Goal: Task Accomplishment & Management: Manage account settings

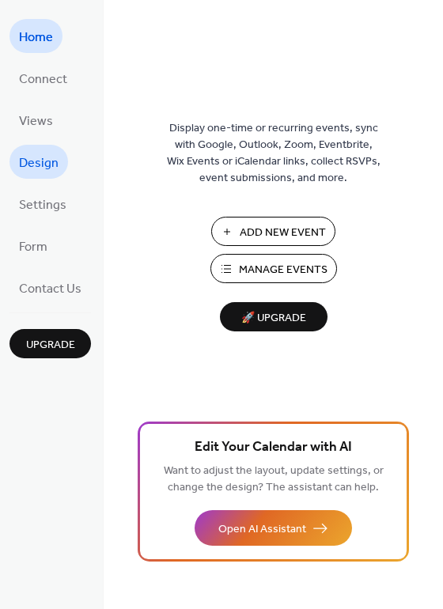
click at [32, 157] on span "Design" at bounding box center [39, 163] width 40 height 25
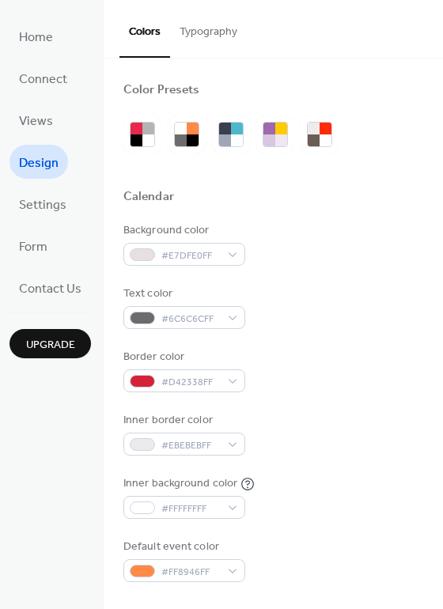
click at [226, 16] on button "Typography" at bounding box center [208, 28] width 77 height 56
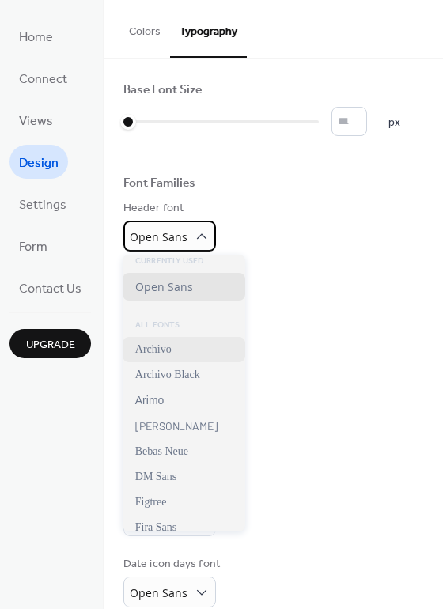
scroll to position [6, 0]
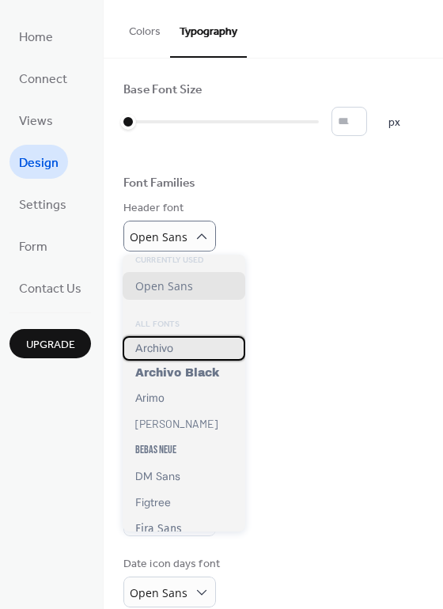
click at [203, 357] on div "Archivo" at bounding box center [184, 348] width 123 height 25
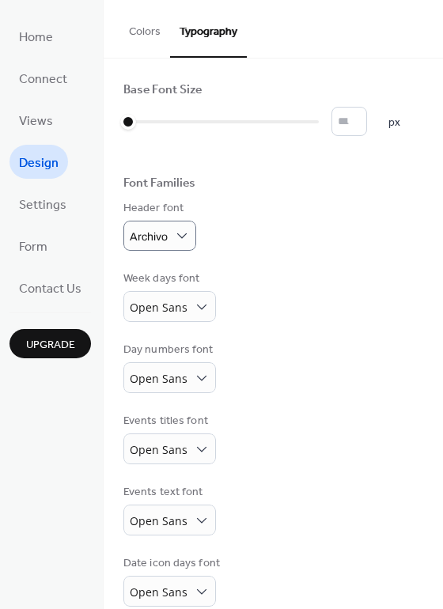
click at [300, 308] on div "Week days font Open Sans" at bounding box center [273, 295] width 300 height 51
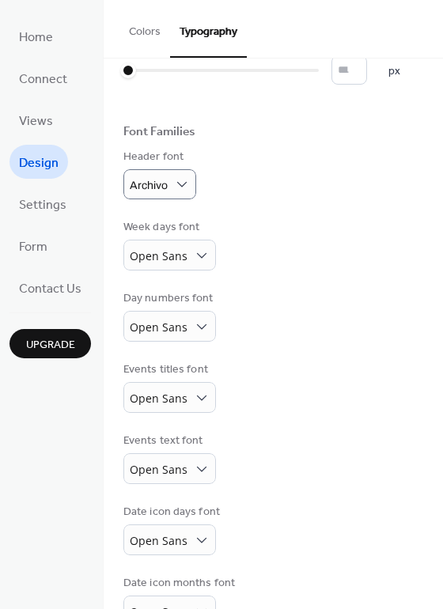
scroll to position [55, 0]
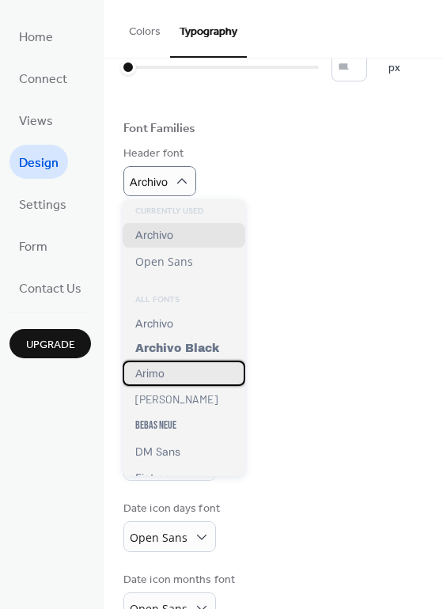
click at [192, 377] on div "Arimo" at bounding box center [184, 373] width 123 height 25
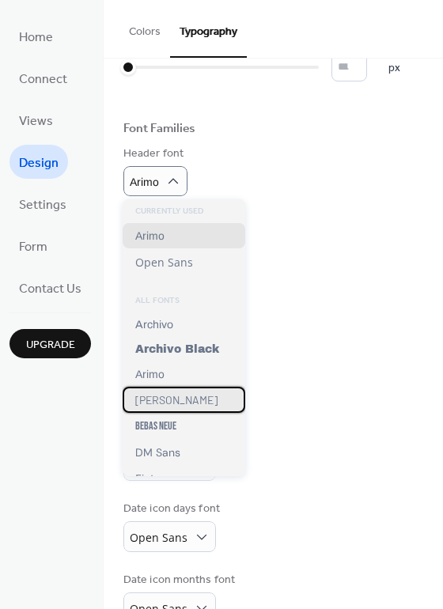
click at [174, 396] on div "[PERSON_NAME]" at bounding box center [184, 400] width 123 height 26
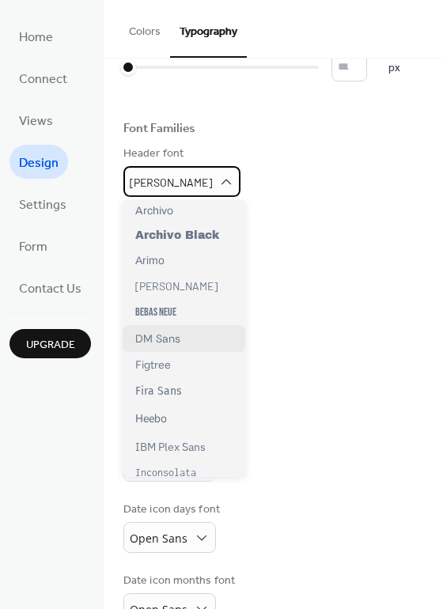
scroll to position [115, 0]
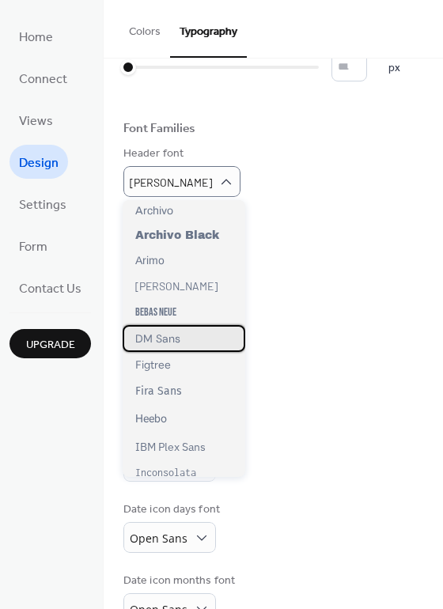
click at [202, 336] on div "DM Sans" at bounding box center [184, 338] width 123 height 27
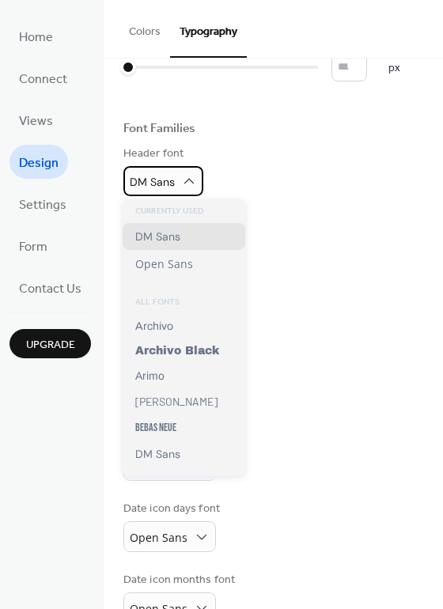
click at [158, 191] on span "DM Sans" at bounding box center [152, 182] width 45 height 21
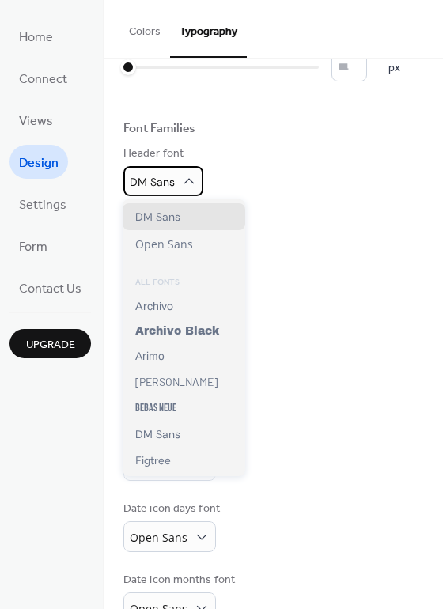
scroll to position [0, 0]
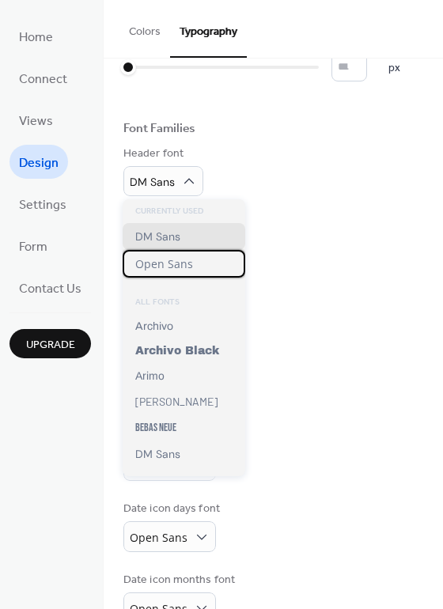
click at [183, 268] on span "Open Sans" at bounding box center [164, 263] width 58 height 15
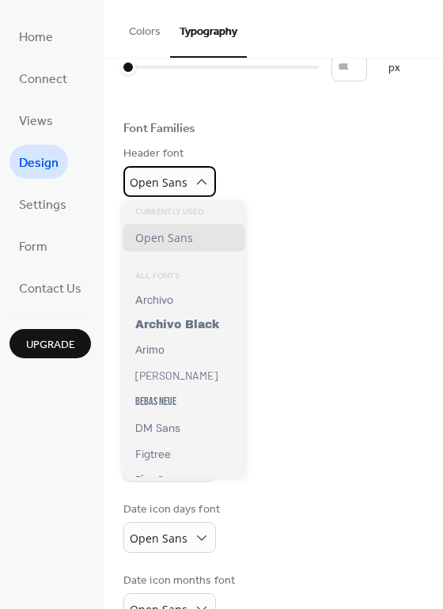
click at [160, 192] on span "Open Sans" at bounding box center [159, 183] width 58 height 21
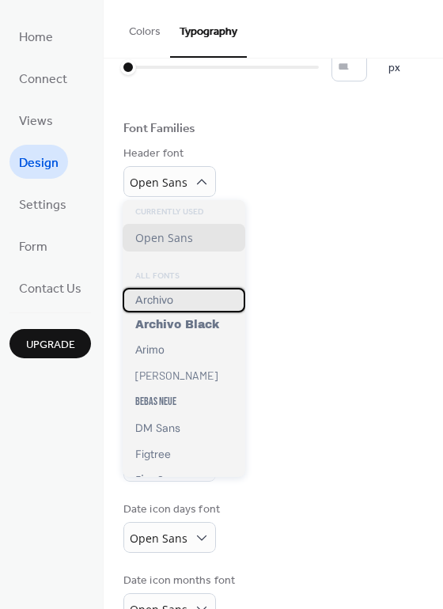
click at [187, 304] on div "Archivo" at bounding box center [184, 300] width 123 height 25
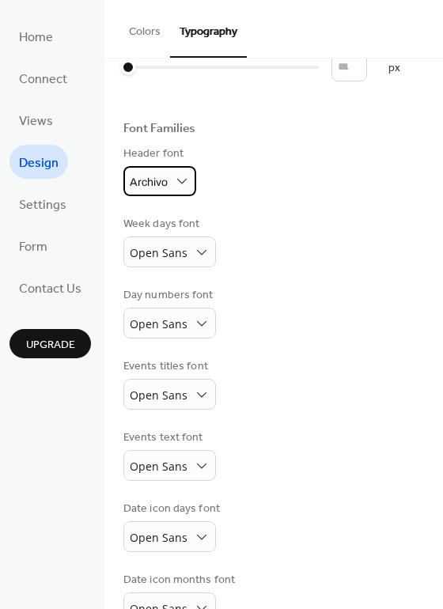
click at [170, 180] on div "Archivo" at bounding box center [159, 181] width 73 height 30
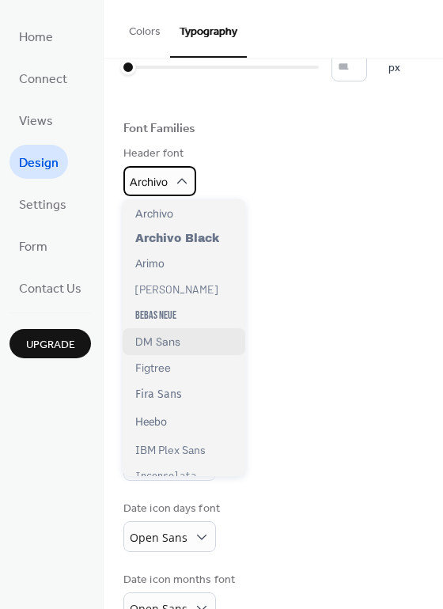
scroll to position [117, 0]
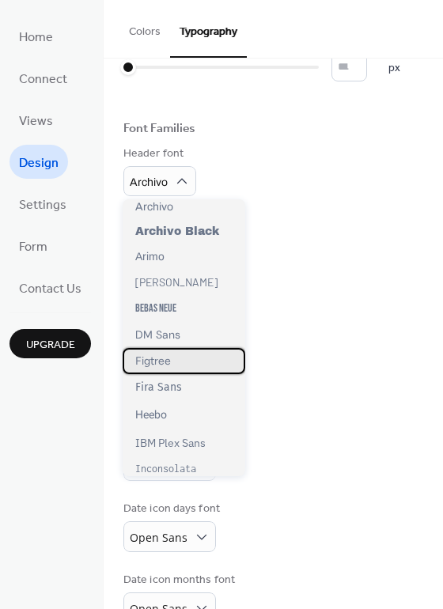
click at [201, 361] on div "Figtree" at bounding box center [184, 361] width 123 height 26
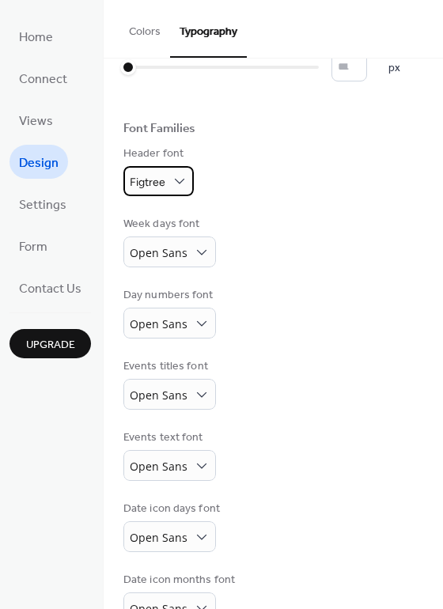
click at [157, 187] on span "Figtree" at bounding box center [148, 182] width 36 height 13
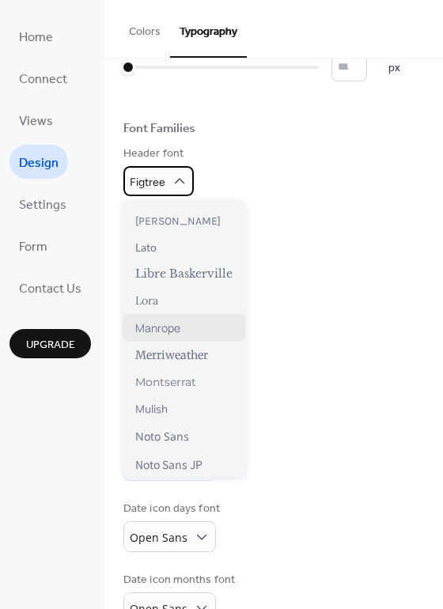
scroll to position [481, 0]
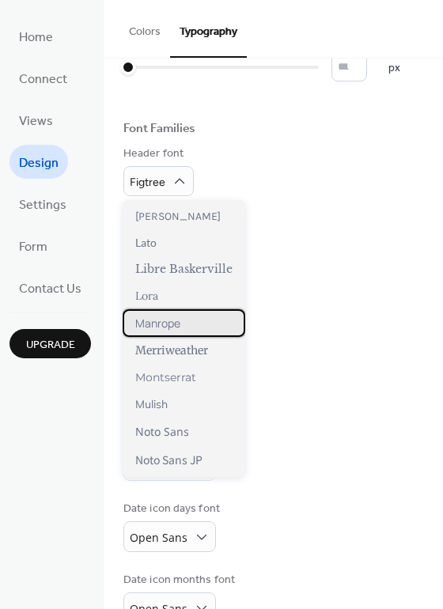
click at [172, 327] on span "Manrope" at bounding box center [157, 323] width 45 height 15
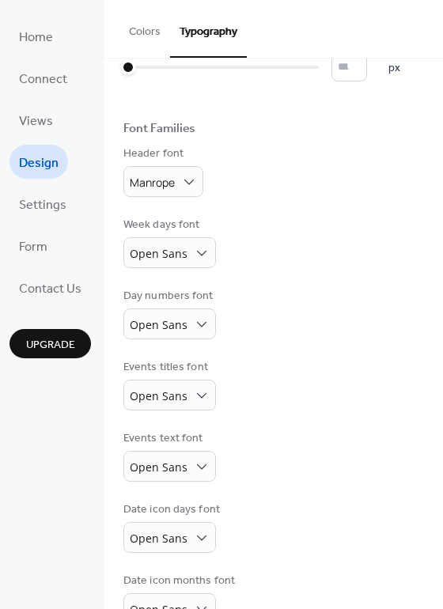
click at [142, 198] on div "Base Font Size * px Font Families Header font Manrope Week days font Open Sans …" at bounding box center [273, 326] width 300 height 596
click at [153, 190] on span "Manrope" at bounding box center [152, 183] width 45 height 21
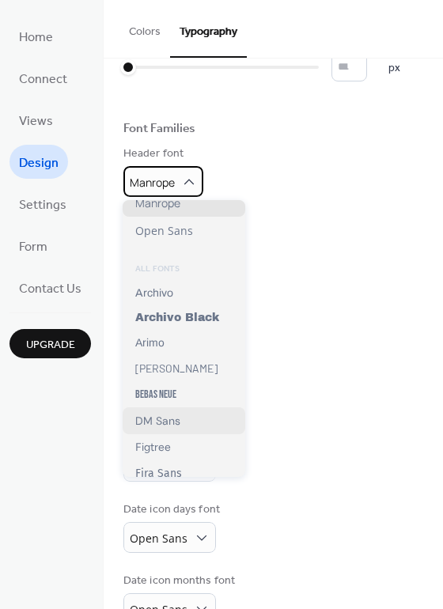
scroll to position [380, 0]
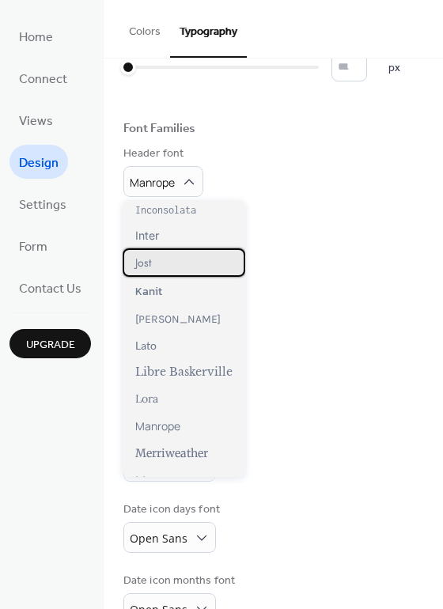
click at [202, 260] on div "Jost" at bounding box center [184, 262] width 123 height 28
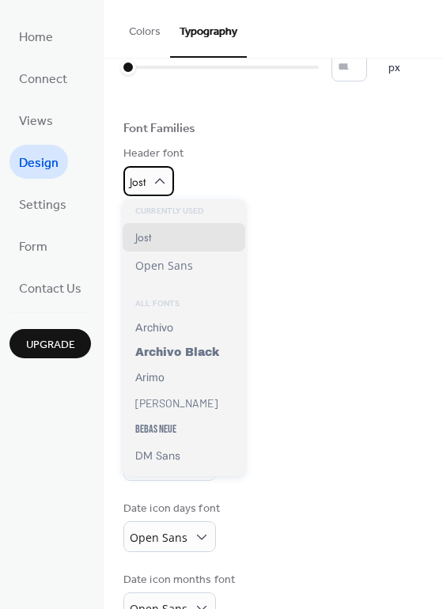
click at [146, 189] on div "Jost" at bounding box center [148, 181] width 51 height 30
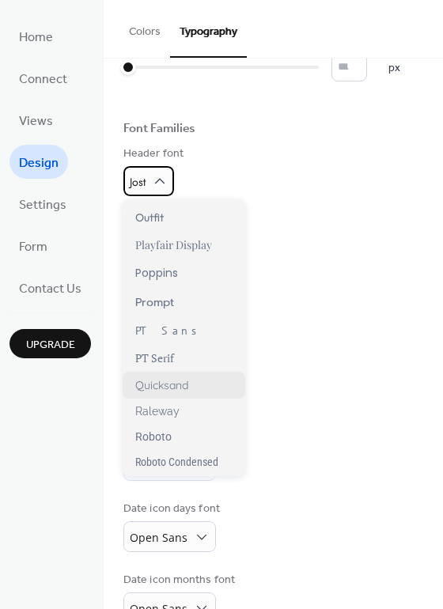
scroll to position [1005, 0]
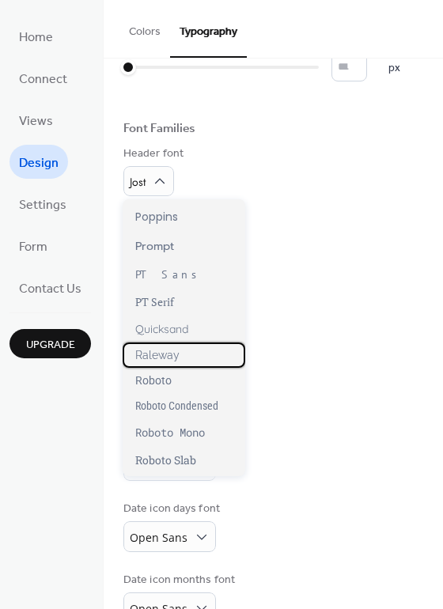
click at [204, 351] on div "Raleway" at bounding box center [184, 354] width 123 height 25
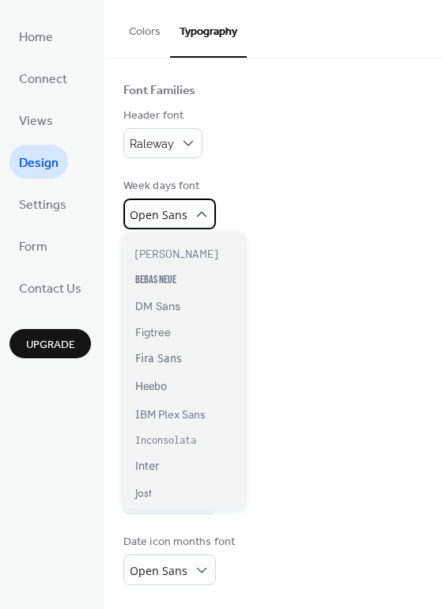
scroll to position [0, 0]
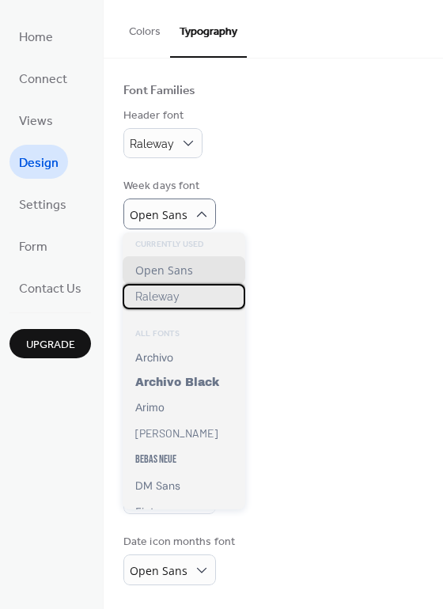
click at [202, 304] on div "Raleway" at bounding box center [184, 296] width 123 height 25
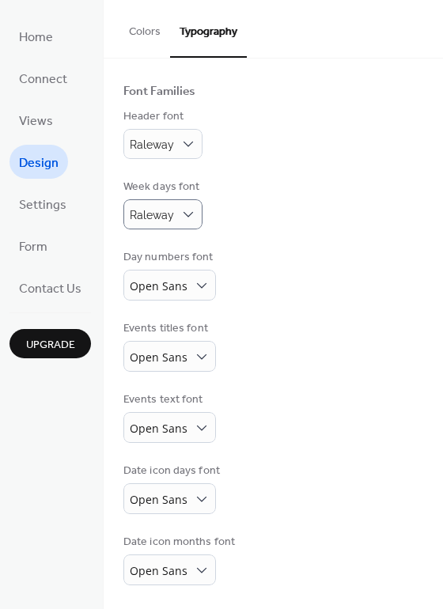
scroll to position [92, 0]
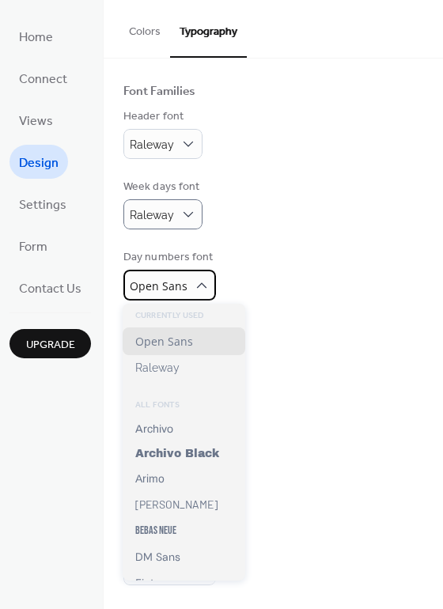
click at [171, 286] on span "Open Sans" at bounding box center [159, 285] width 58 height 15
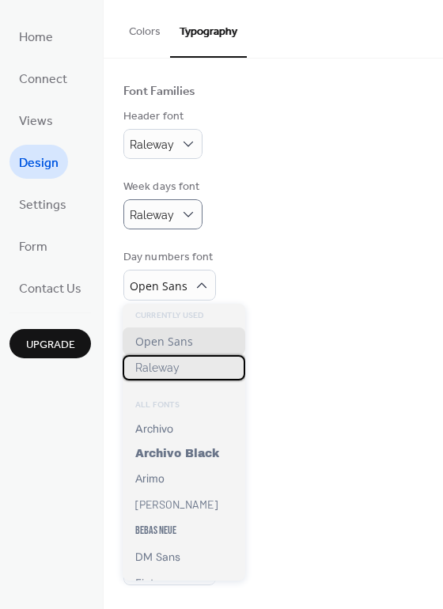
click at [164, 364] on span "Raleway" at bounding box center [157, 367] width 44 height 13
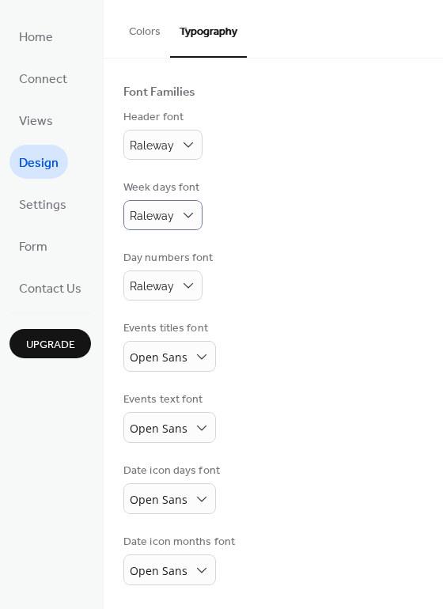
scroll to position [91, 0]
click at [185, 372] on div "Base Font Size * px Font Families Header font Raleway Week days font Raleway Da…" at bounding box center [273, 288] width 300 height 594
click at [184, 365] on div "Open Sans" at bounding box center [169, 356] width 93 height 31
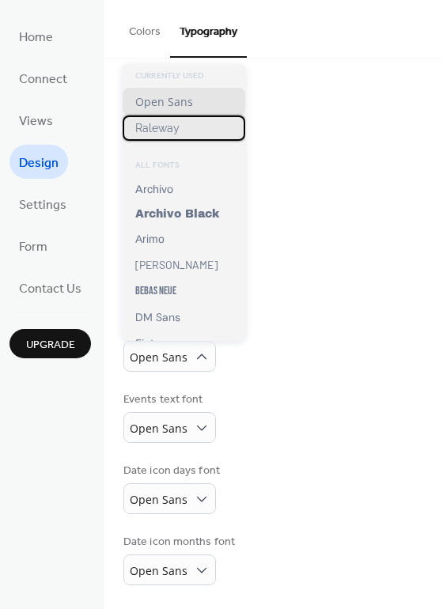
click at [172, 132] on span "Raleway" at bounding box center [157, 128] width 44 height 13
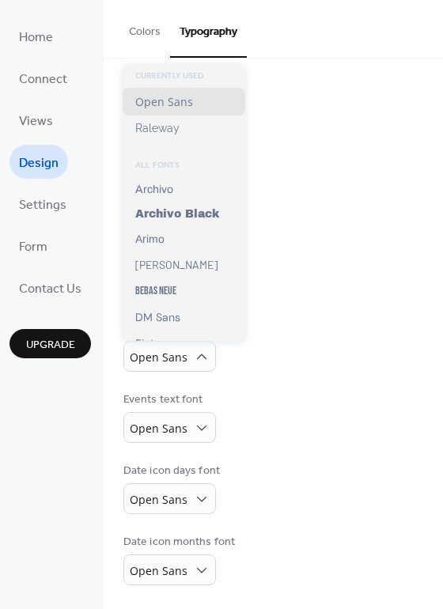
scroll to position [90, 0]
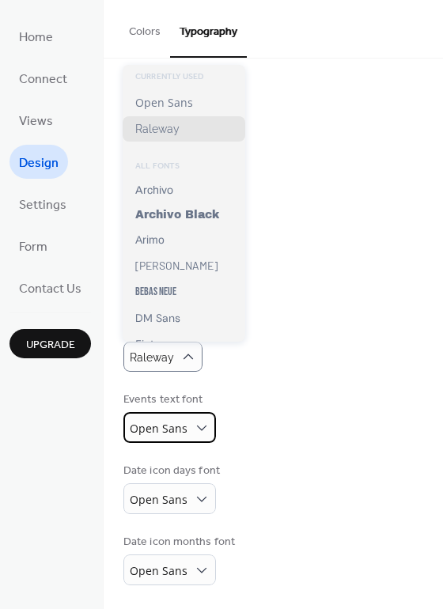
click at [186, 436] on div "Open Sans" at bounding box center [169, 427] width 93 height 31
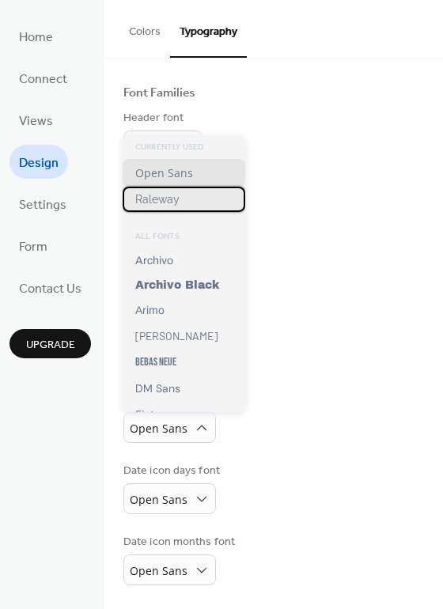
click at [164, 206] on div "Raleway" at bounding box center [184, 199] width 123 height 25
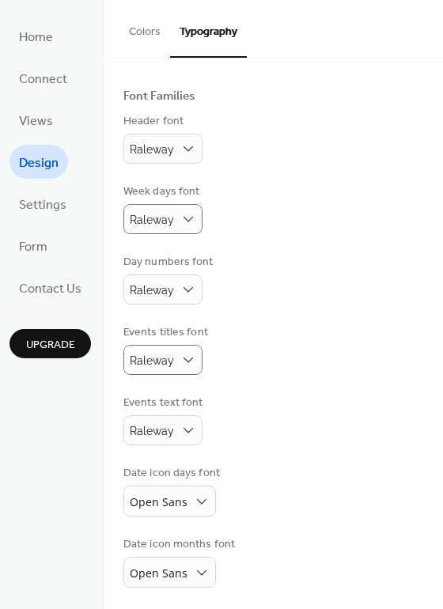
scroll to position [89, 0]
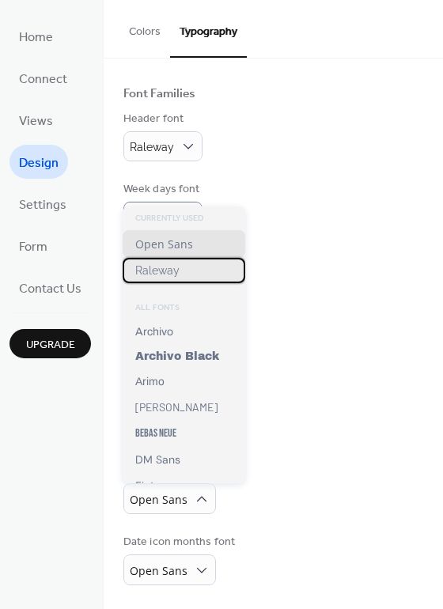
click at [190, 277] on div "Raleway" at bounding box center [184, 270] width 123 height 25
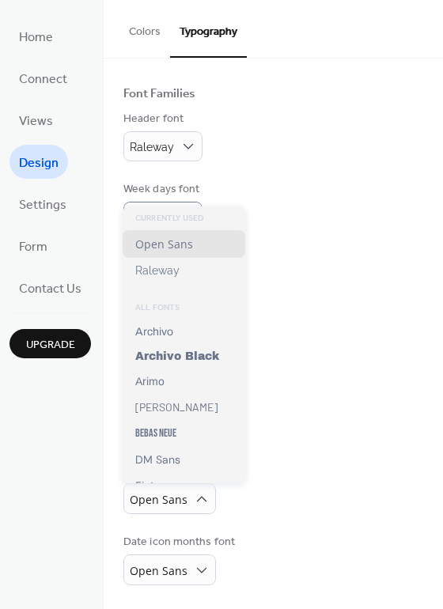
scroll to position [89, 0]
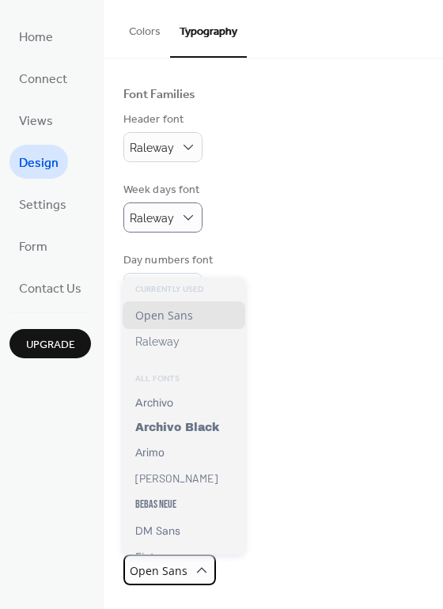
click at [185, 572] on div "Open Sans" at bounding box center [169, 569] width 93 height 31
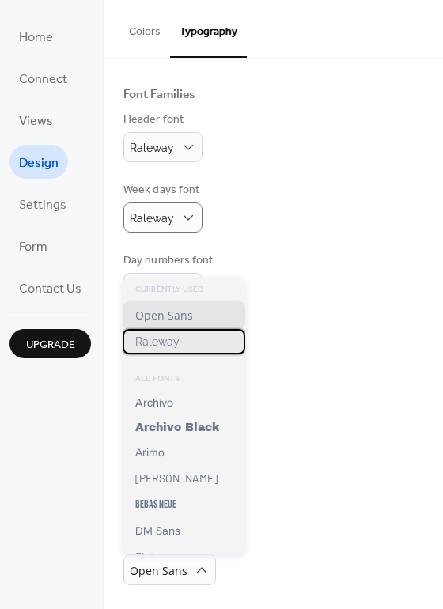
click at [156, 335] on span "Raleway" at bounding box center [157, 341] width 44 height 13
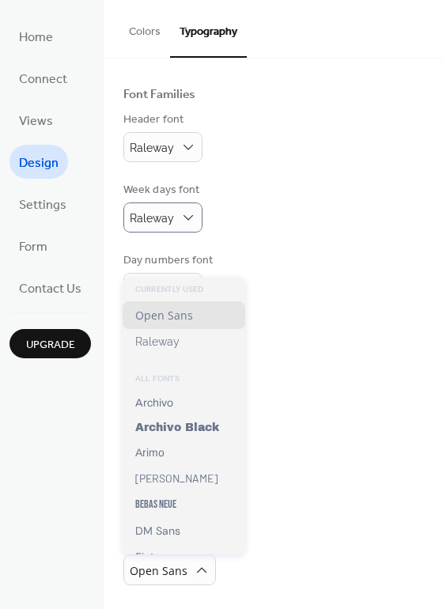
scroll to position [88, 0]
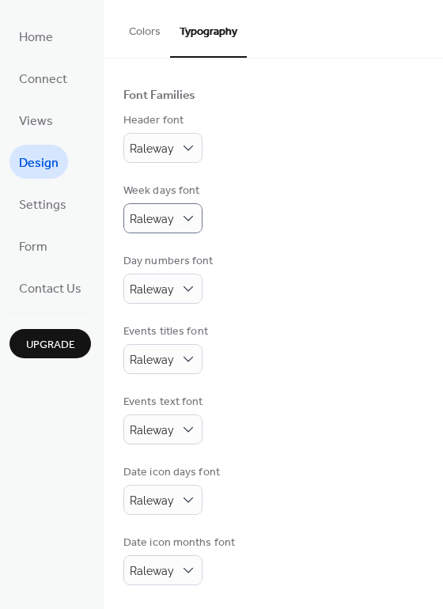
click at [298, 429] on div "Events text font Raleway" at bounding box center [273, 419] width 300 height 51
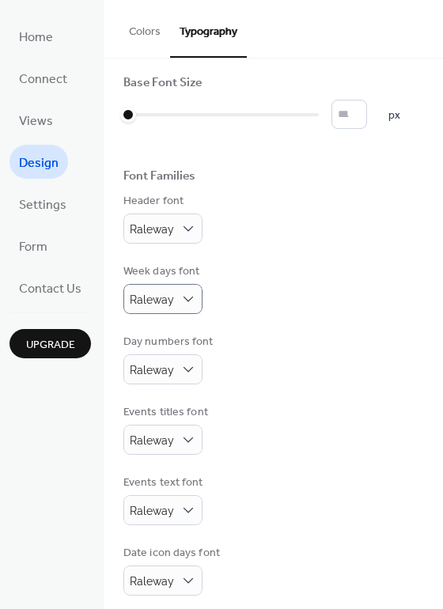
scroll to position [0, 0]
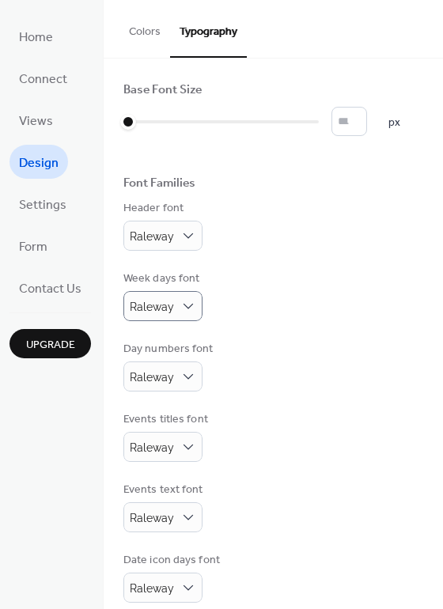
click at [151, 32] on button "Colors" at bounding box center [144, 28] width 51 height 56
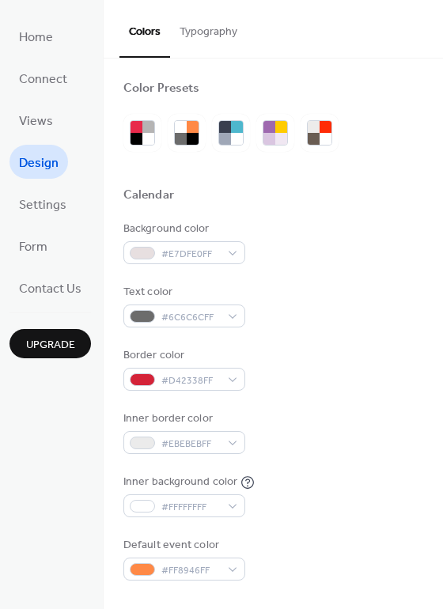
scroll to position [3, 0]
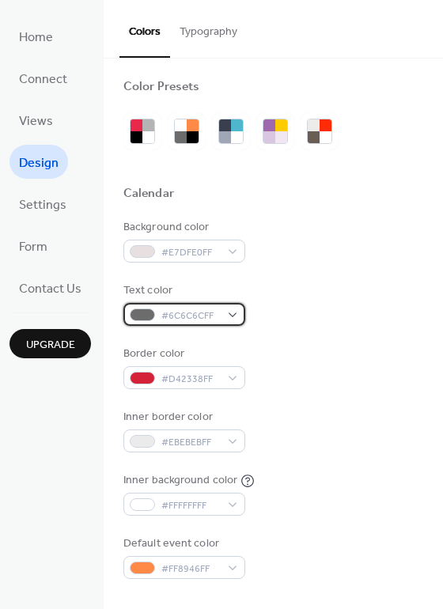
click at [213, 319] on span "#6C6C6CFF" at bounding box center [190, 316] width 59 height 17
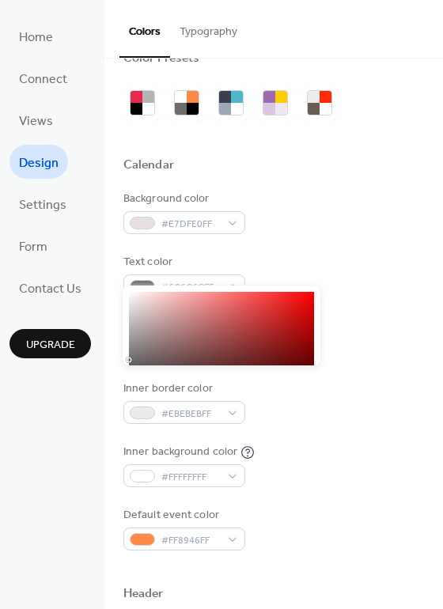
click at [353, 214] on div "Background color #E7DFE0FF" at bounding box center [273, 212] width 300 height 43
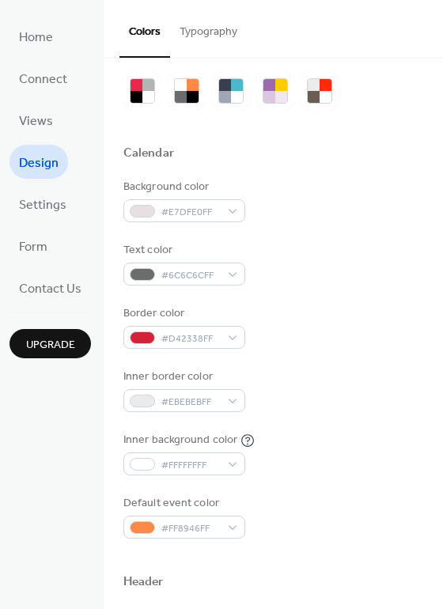
scroll to position [44, 0]
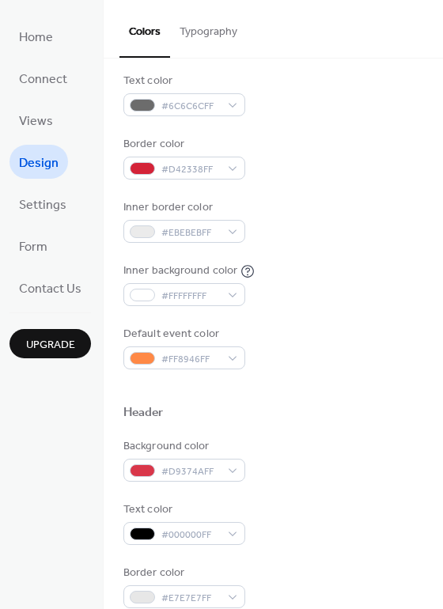
scroll to position [219, 0]
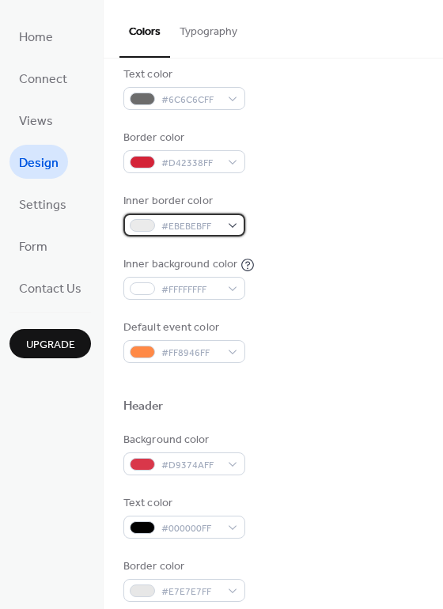
click at [217, 228] on span "#EBEBEBFF" at bounding box center [190, 226] width 59 height 17
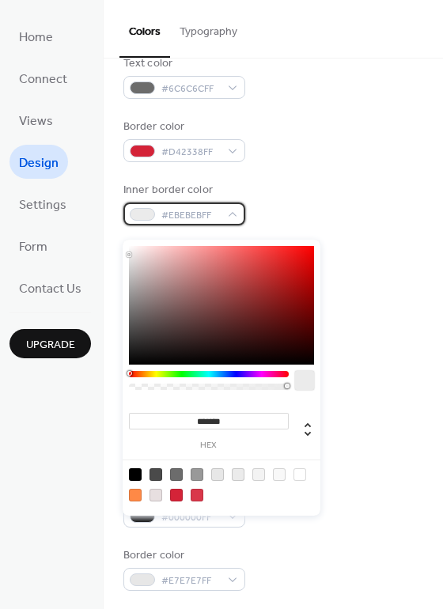
scroll to position [231, 0]
click at [130, 252] on div at bounding box center [221, 305] width 185 height 119
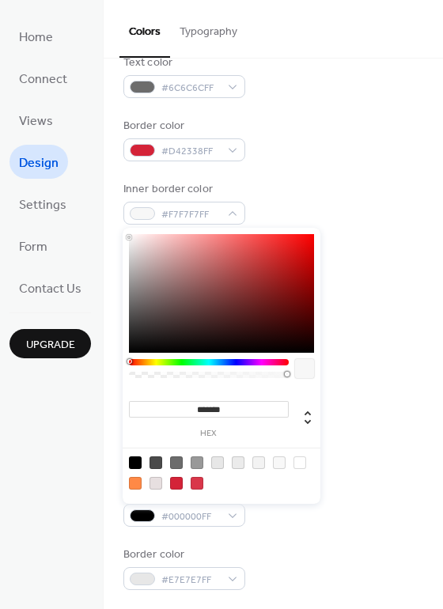
type input "*******"
click at [127, 240] on div at bounding box center [128, 239] width 3 height 3
click at [323, 193] on div "Inner border color #F2F2F2FF" at bounding box center [273, 202] width 300 height 43
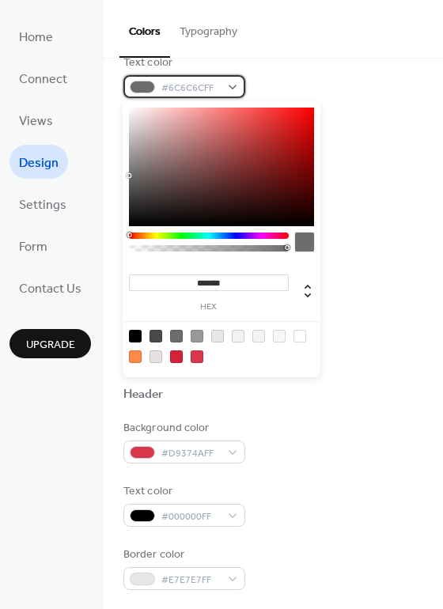
click at [219, 94] on div "#6C6C6CFF" at bounding box center [184, 86] width 122 height 23
click at [175, 338] on div at bounding box center [176, 336] width 13 height 13
click at [195, 334] on div at bounding box center [197, 336] width 13 height 13
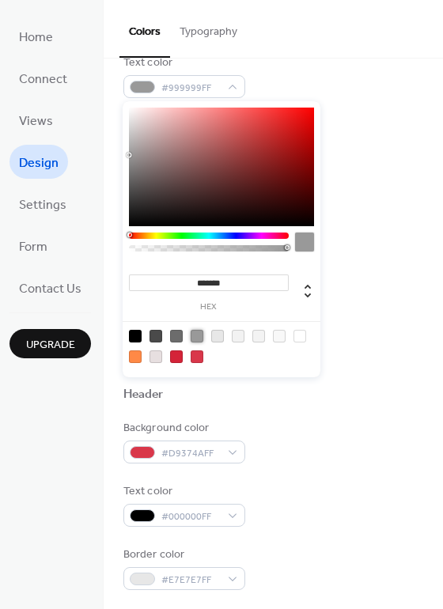
click at [157, 333] on div at bounding box center [155, 336] width 13 height 13
click at [170, 338] on span at bounding box center [176, 336] width 13 height 13
click at [181, 338] on div at bounding box center [176, 336] width 13 height 13
click at [151, 336] on div at bounding box center [155, 336] width 13 height 13
type input "*******"
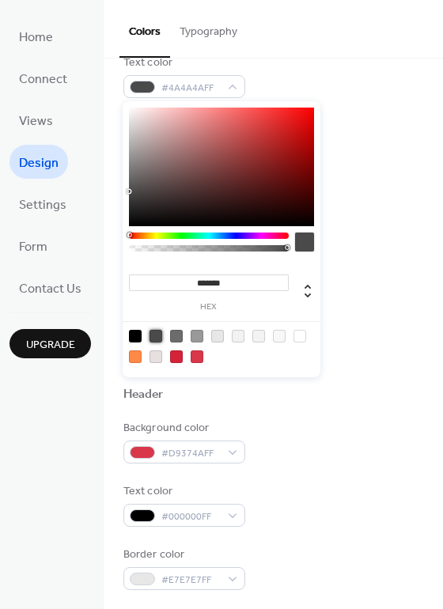
click at [410, 136] on div "Border color #D42338FF" at bounding box center [273, 139] width 300 height 43
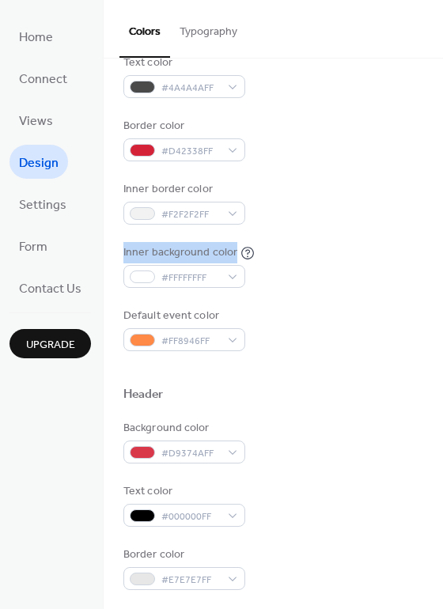
drag, startPoint x: 436, startPoint y: 222, endPoint x: 434, endPoint y: 240, distance: 18.3
click at [434, 240] on div "Color Presets Calendar Background color #E7DFE0FF Text color #4A4A4AFF Border c…" at bounding box center [273, 441] width 339 height 1227
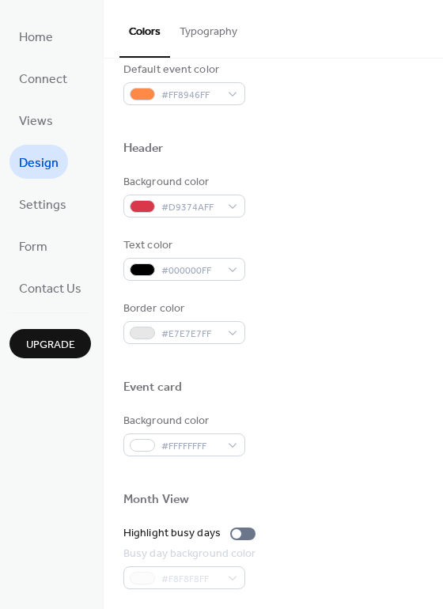
scroll to position [601, 0]
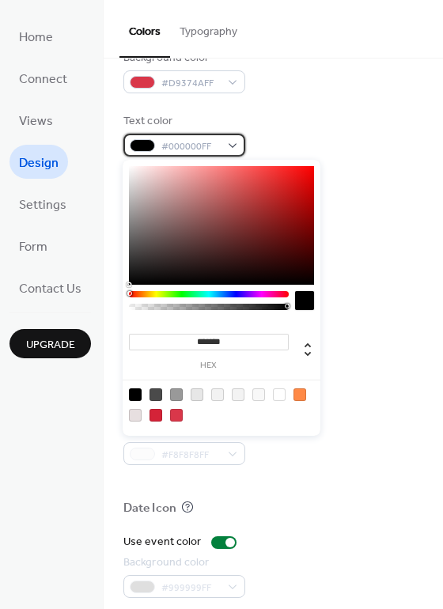
click at [222, 149] on div "#000000FF" at bounding box center [184, 145] width 122 height 23
click at [278, 399] on div at bounding box center [279, 394] width 13 height 13
type input "*******"
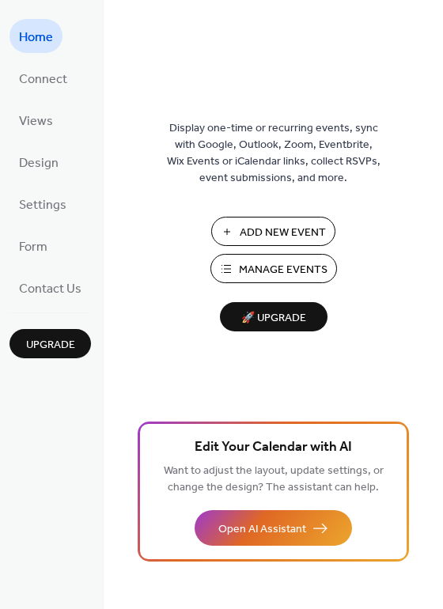
drag, startPoint x: 53, startPoint y: 168, endPoint x: 64, endPoint y: 170, distance: 11.2
click at [53, 169] on span "Design" at bounding box center [39, 163] width 40 height 25
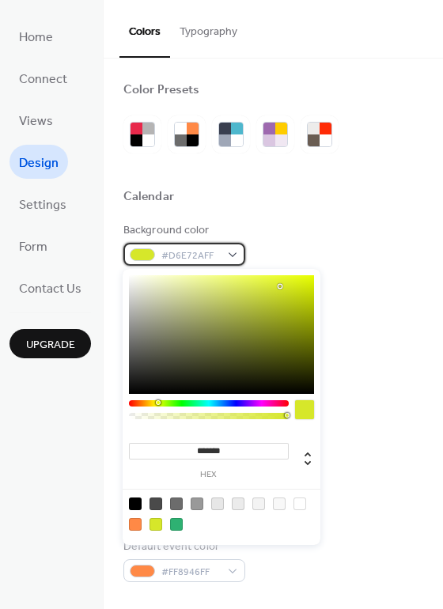
click at [206, 251] on span "#D6E72AFF" at bounding box center [190, 256] width 59 height 17
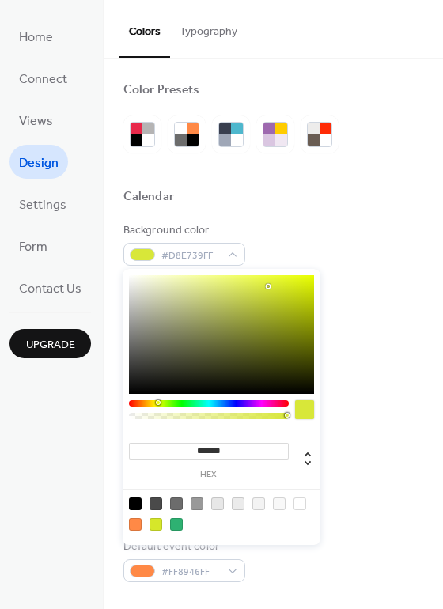
click at [268, 286] on div at bounding box center [221, 334] width 185 height 119
click at [267, 282] on div at bounding box center [221, 334] width 185 height 119
click at [247, 289] on div at bounding box center [221, 334] width 185 height 119
click at [226, 282] on div at bounding box center [221, 334] width 185 height 119
click at [216, 282] on div at bounding box center [221, 334] width 185 height 119
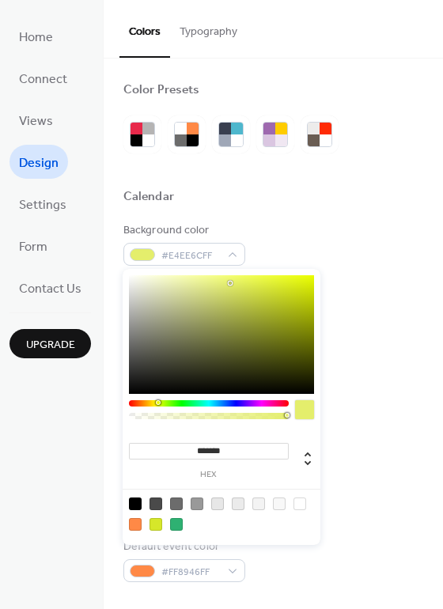
click at [230, 283] on div at bounding box center [221, 334] width 185 height 119
click at [229, 285] on div at bounding box center [221, 334] width 185 height 119
click at [225, 285] on div at bounding box center [221, 334] width 185 height 119
click at [213, 285] on div at bounding box center [221, 334] width 185 height 119
click at [207, 284] on div at bounding box center [221, 334] width 185 height 119
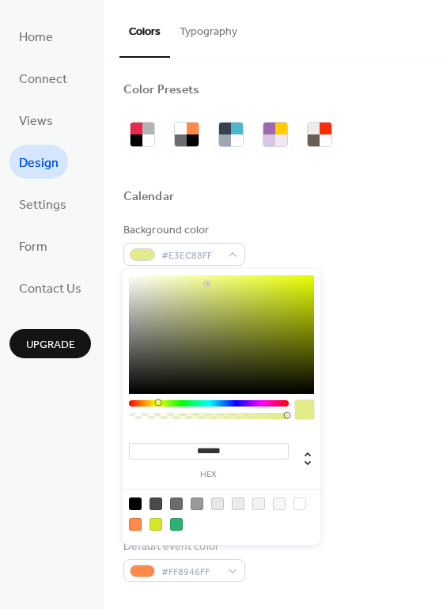
click at [201, 290] on div at bounding box center [221, 334] width 185 height 119
click at [188, 289] on div at bounding box center [221, 334] width 185 height 119
click at [187, 284] on div at bounding box center [221, 334] width 185 height 119
click at [190, 280] on div at bounding box center [221, 334] width 185 height 119
type input "*******"
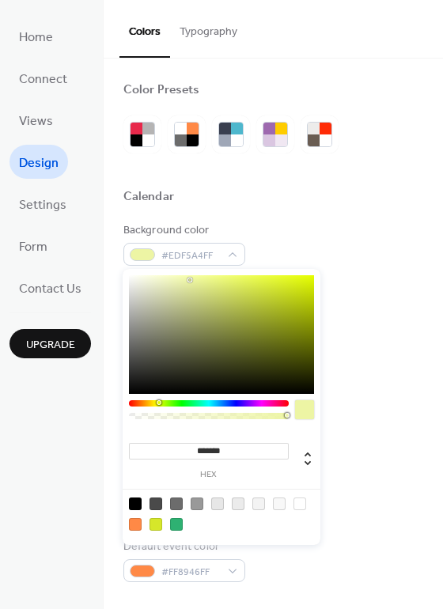
click at [191, 278] on div at bounding box center [189, 279] width 3 height 3
click at [366, 242] on div "Background color #F0F8A5FF" at bounding box center [273, 243] width 300 height 43
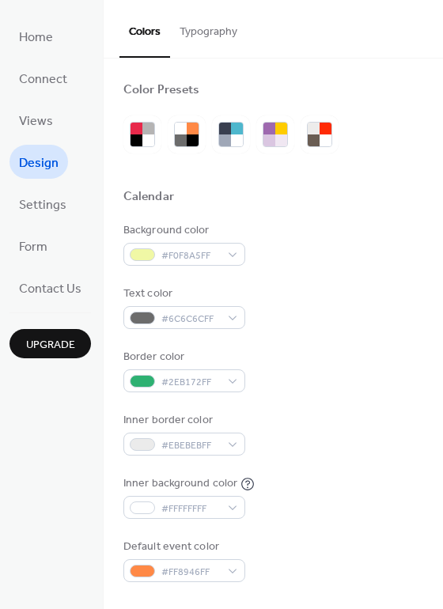
click at [240, 36] on button "Typography" at bounding box center [208, 28] width 77 height 56
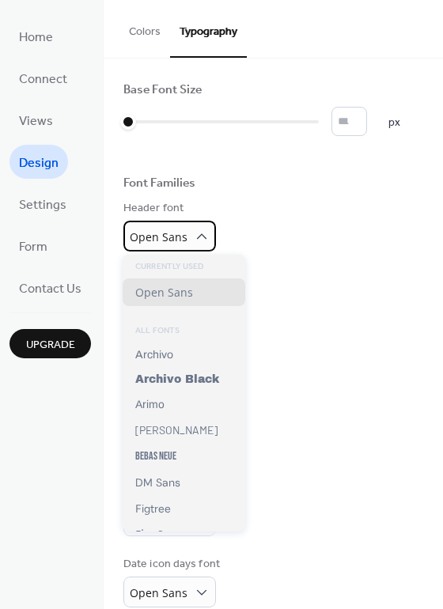
click at [147, 241] on span "Open Sans" at bounding box center [159, 236] width 58 height 15
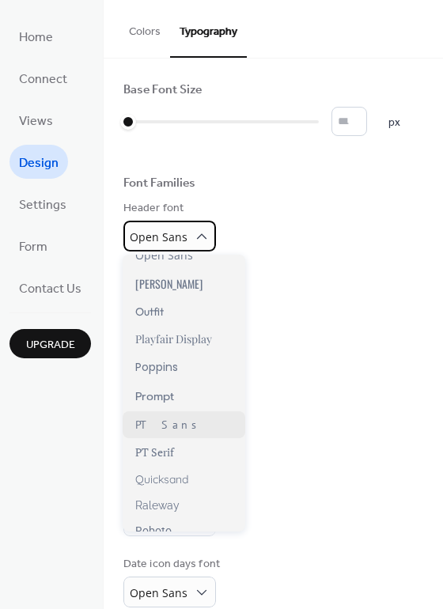
scroll to position [994, 0]
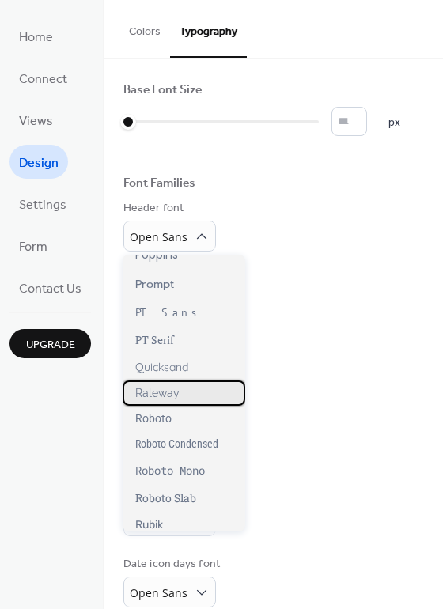
click at [191, 397] on div "Raleway" at bounding box center [184, 392] width 123 height 25
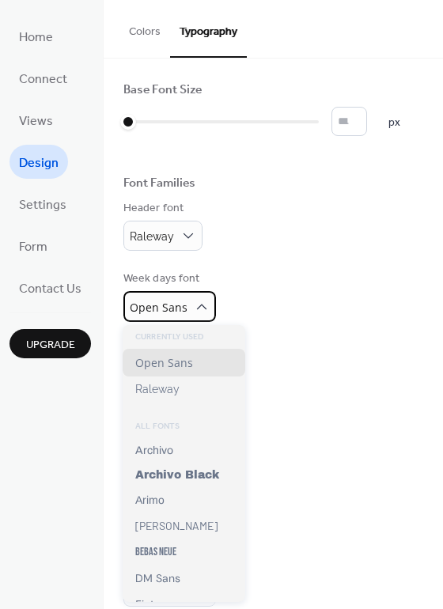
click at [183, 308] on span "Open Sans" at bounding box center [159, 307] width 58 height 15
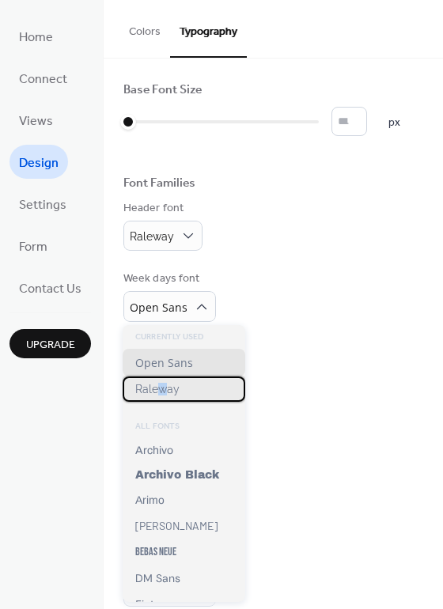
click at [162, 390] on span "Raleway" at bounding box center [157, 389] width 44 height 13
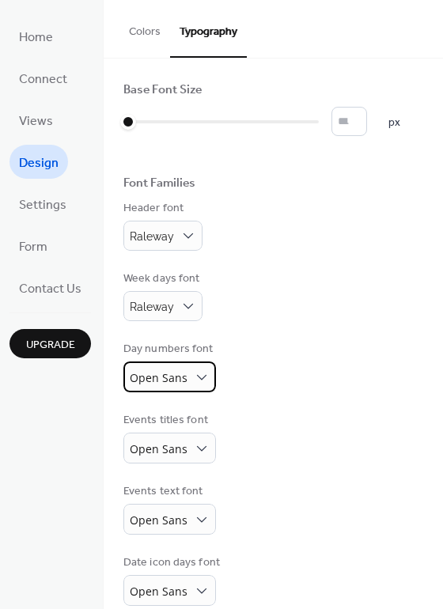
click at [166, 384] on span "Open Sans" at bounding box center [159, 377] width 58 height 15
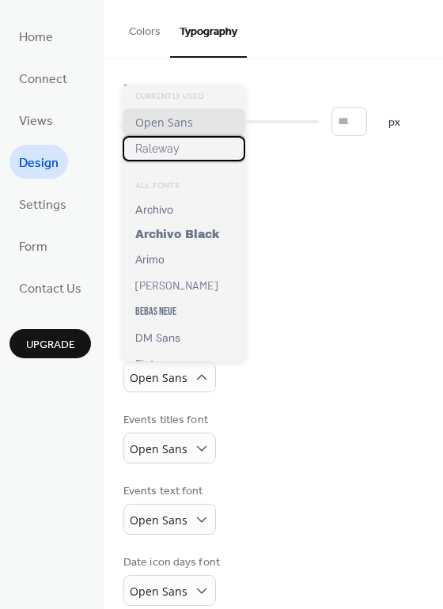
click at [151, 154] on span "Raleway" at bounding box center [157, 148] width 44 height 13
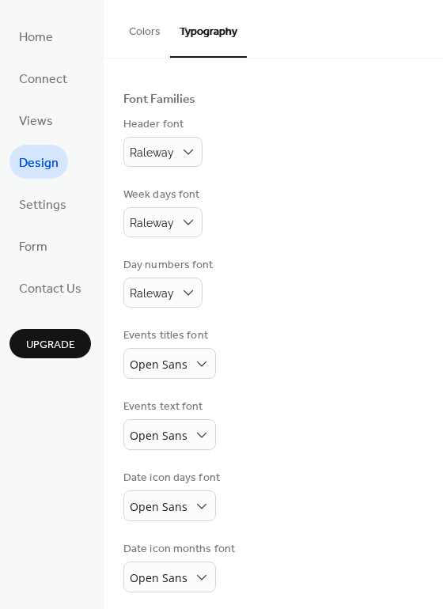
scroll to position [91, 0]
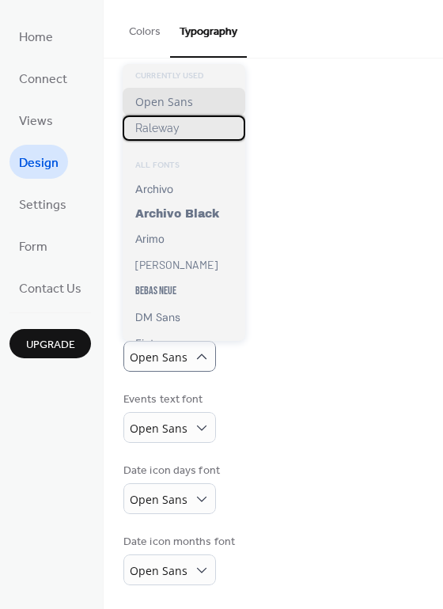
click at [179, 123] on div "Raleway" at bounding box center [184, 127] width 123 height 25
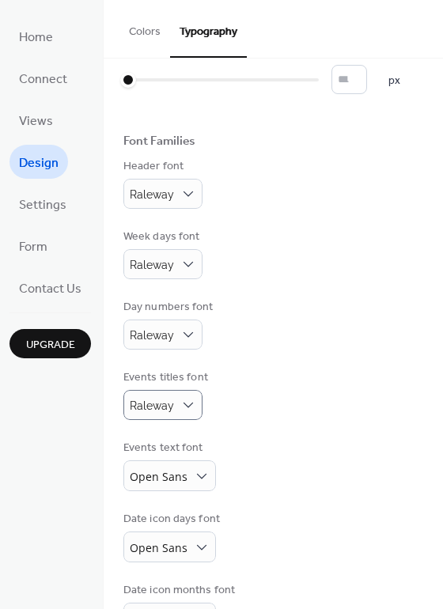
scroll to position [0, 0]
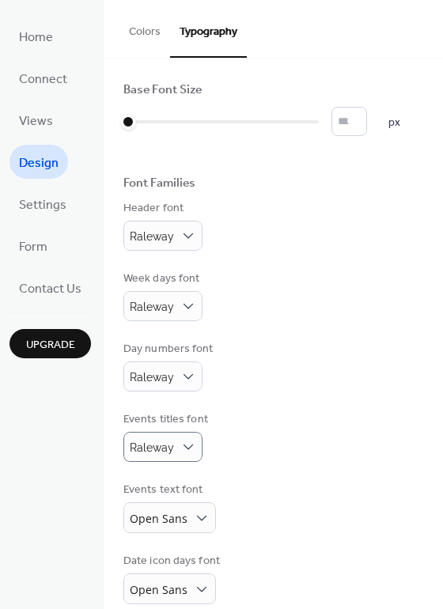
click at [146, 40] on button "Colors" at bounding box center [144, 28] width 51 height 56
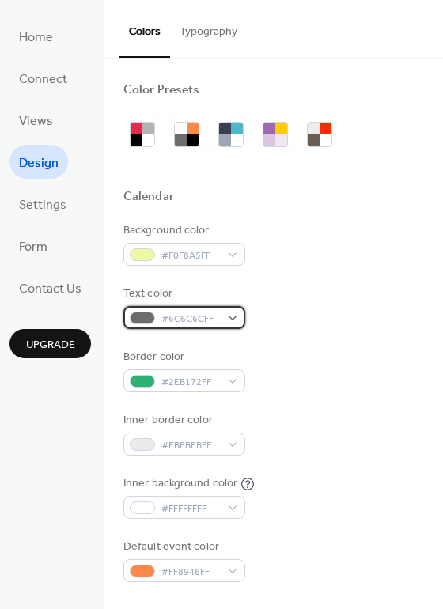
click at [184, 313] on span "#6C6C6CFF" at bounding box center [190, 319] width 59 height 17
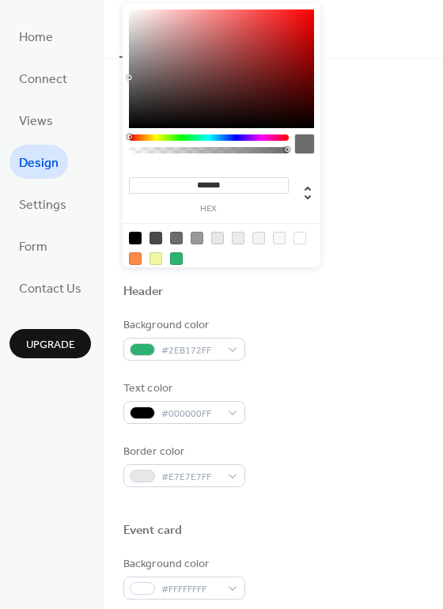
scroll to position [335, 0]
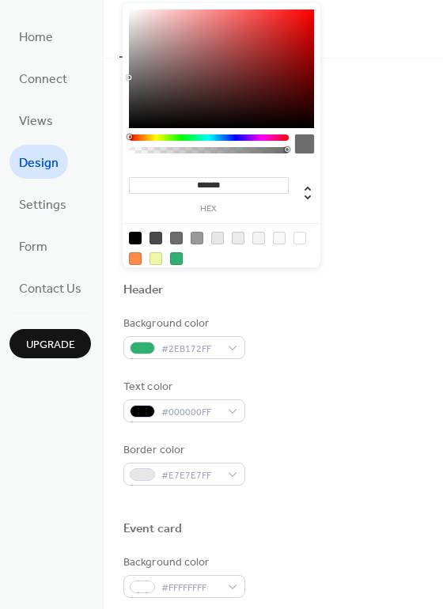
click at [156, 236] on div at bounding box center [155, 238] width 13 height 13
type input "*******"
click at [412, 134] on div "Background color #F0F8A5FF Text color #4A4A4AFF Border color #2EB172FF Inner bo…" at bounding box center [273, 67] width 300 height 360
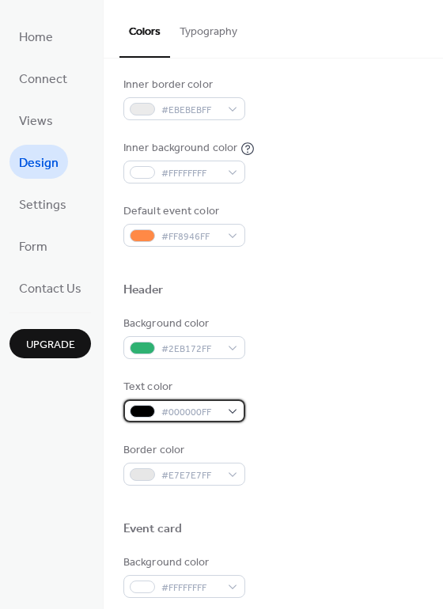
click at [198, 405] on span "#000000FF" at bounding box center [190, 412] width 59 height 17
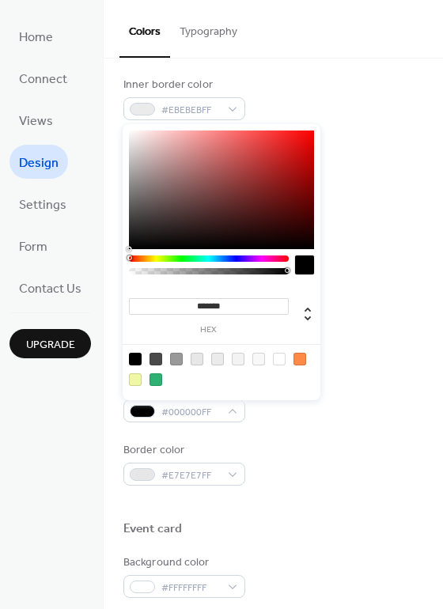
drag, startPoint x: 281, startPoint y: 360, endPoint x: 240, endPoint y: 361, distance: 40.4
click at [281, 360] on div at bounding box center [279, 359] width 13 height 13
type input "*******"
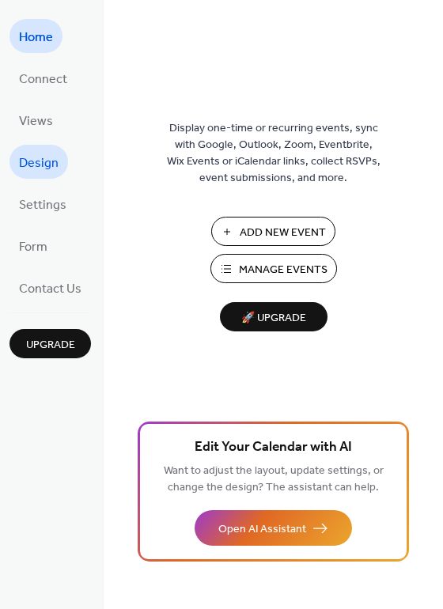
click at [43, 160] on span "Design" at bounding box center [39, 163] width 40 height 25
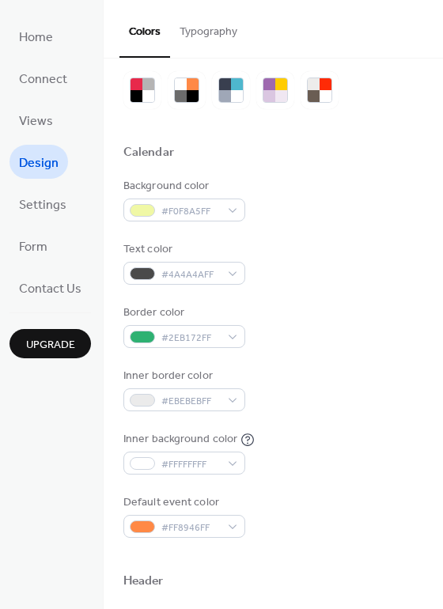
scroll to position [49, 0]
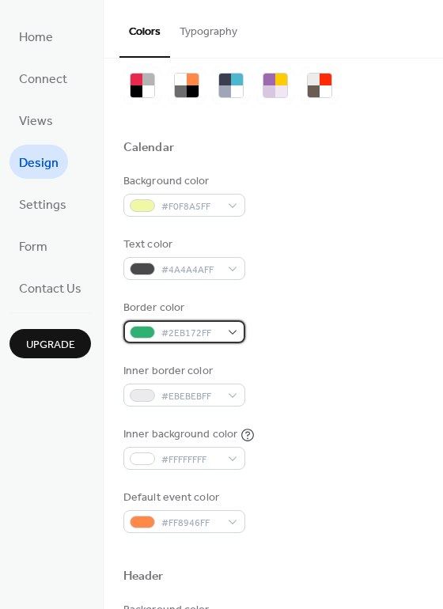
click at [215, 321] on div "#2EB172FF" at bounding box center [184, 331] width 122 height 23
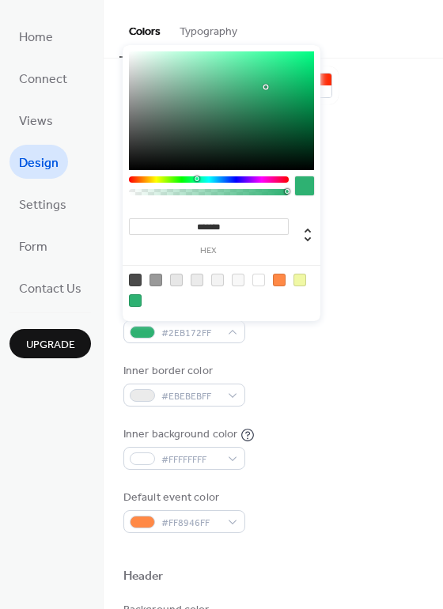
type input "*******"
click at [264, 102] on div at bounding box center [221, 110] width 185 height 119
click at [373, 195] on div "Background color #F0F8A5FF" at bounding box center [273, 194] width 300 height 43
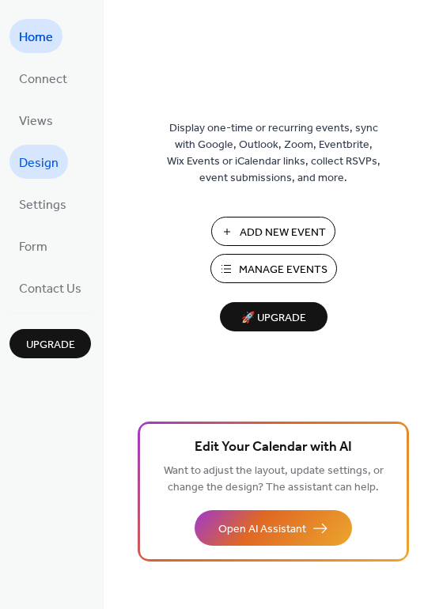
click at [51, 168] on span "Design" at bounding box center [39, 163] width 40 height 25
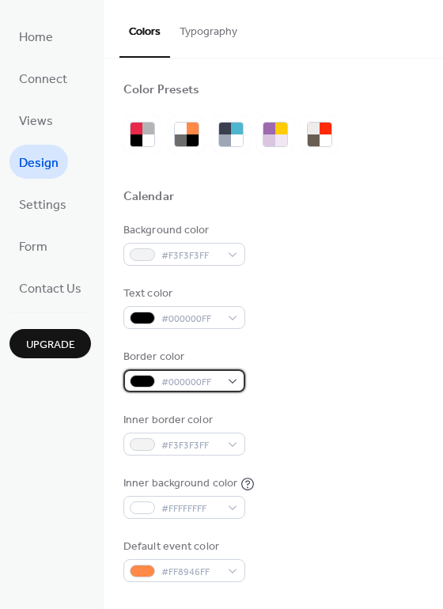
click at [217, 385] on span "#000000FF" at bounding box center [190, 382] width 59 height 17
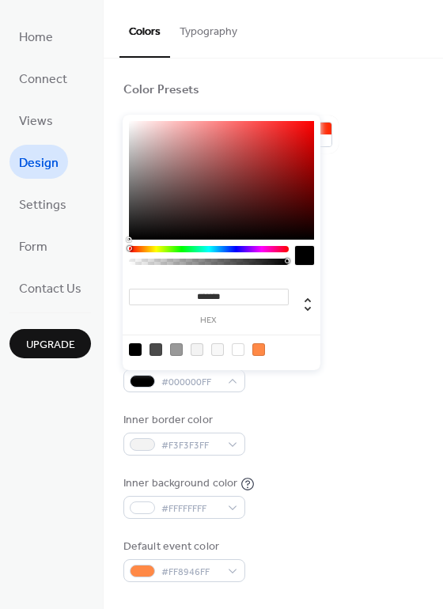
click at [386, 346] on div "Background color #F3F3F3FF Text color #000000FF Border color #000000FF Inner bo…" at bounding box center [273, 402] width 300 height 360
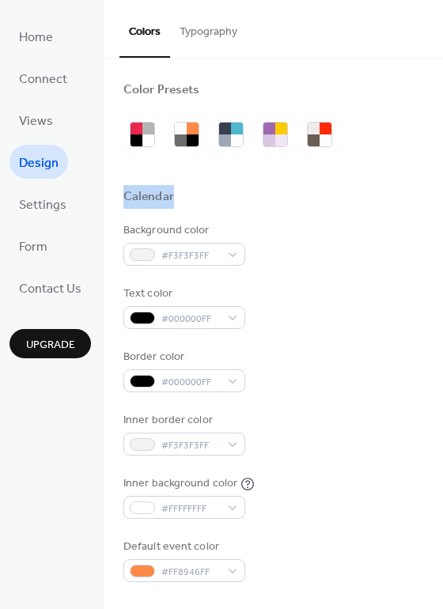
drag, startPoint x: 437, startPoint y: 189, endPoint x: 436, endPoint y: 204, distance: 15.0
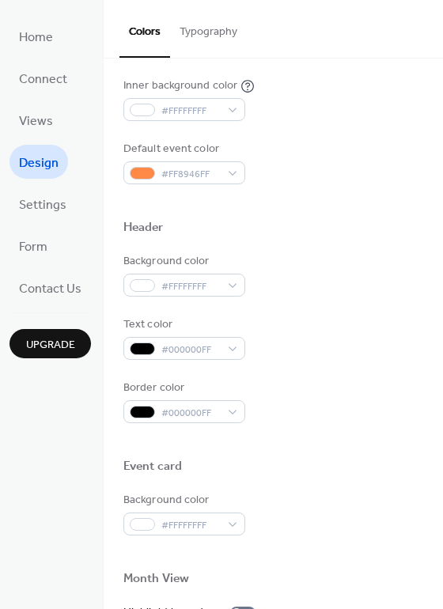
scroll to position [399, 0]
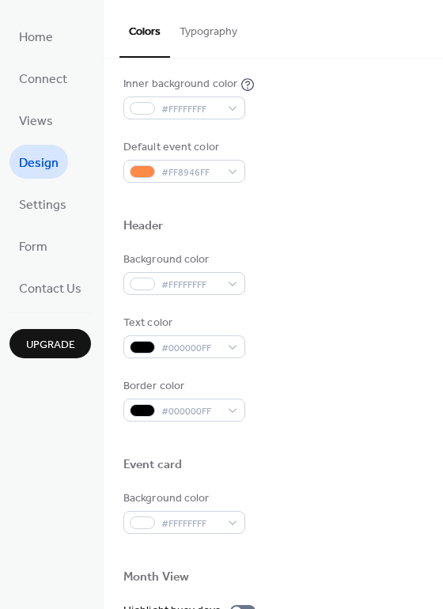
click at [309, 247] on div at bounding box center [273, 245] width 300 height 13
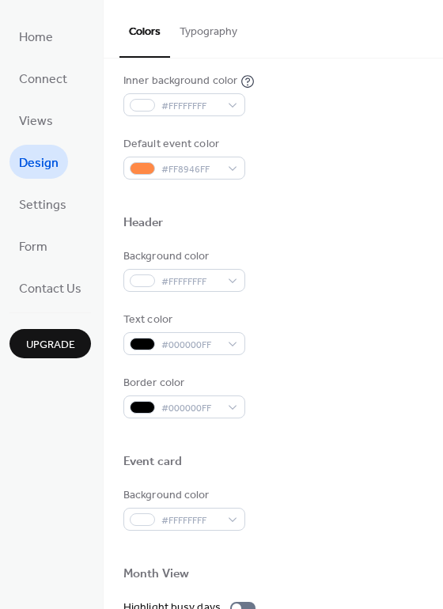
click at [436, 256] on div "Color Presets Calendar Background color #F3F3F3FF Text color #000000FF Border c…" at bounding box center [273, 269] width 339 height 1227
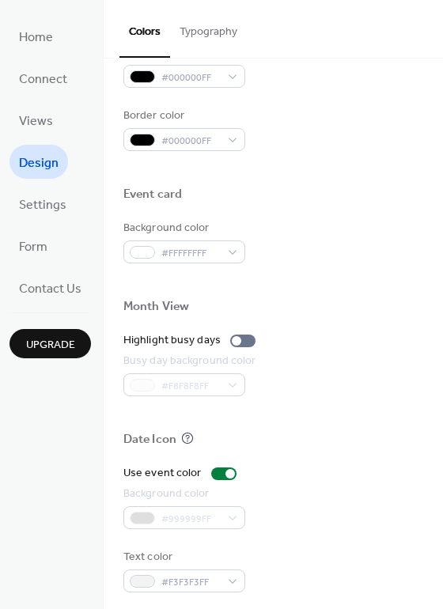
scroll to position [671, 0]
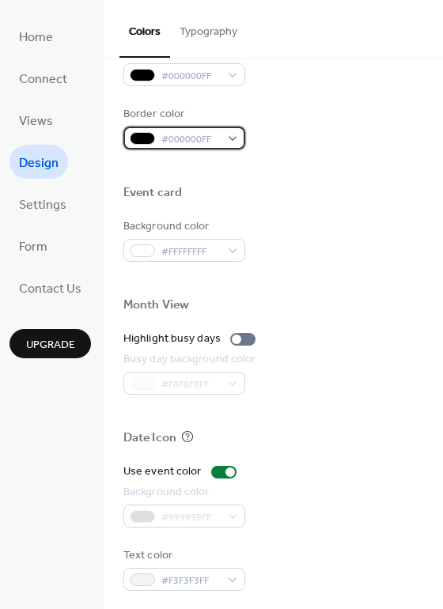
click at [210, 142] on span "#000000FF" at bounding box center [190, 139] width 59 height 17
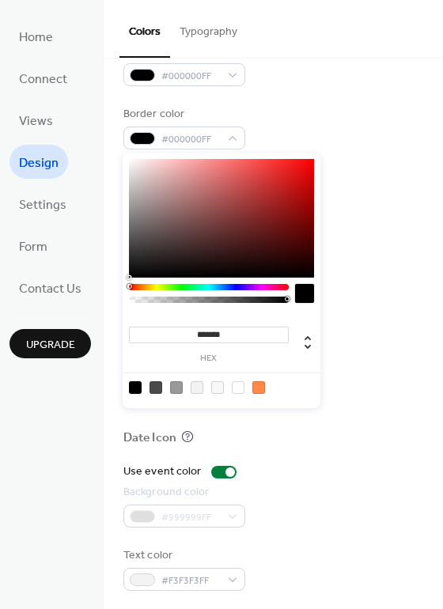
click at [305, 294] on div at bounding box center [304, 293] width 19 height 19
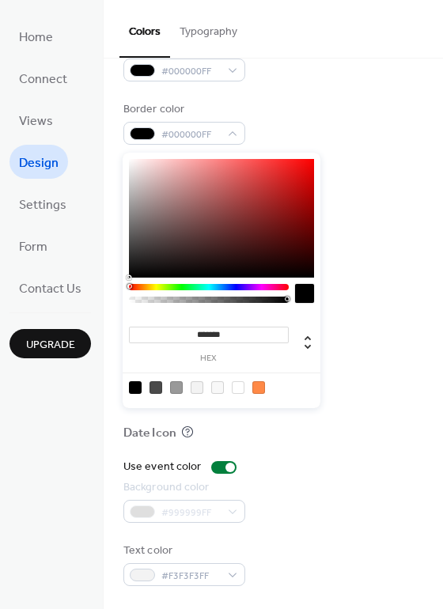
scroll to position [677, 0]
click at [134, 387] on div at bounding box center [135, 387] width 13 height 13
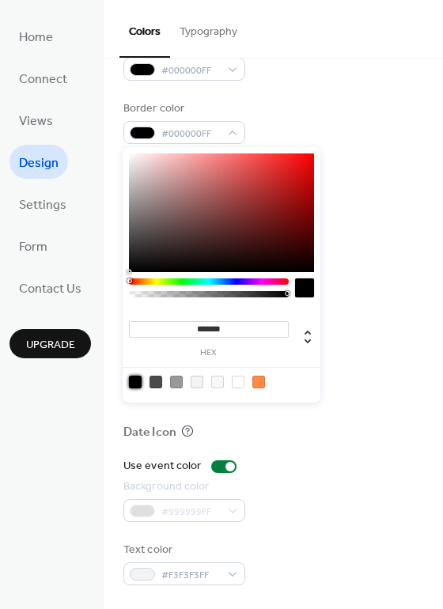
click at [376, 262] on div at bounding box center [273, 274] width 300 height 36
